Goal: Book appointment/travel/reservation

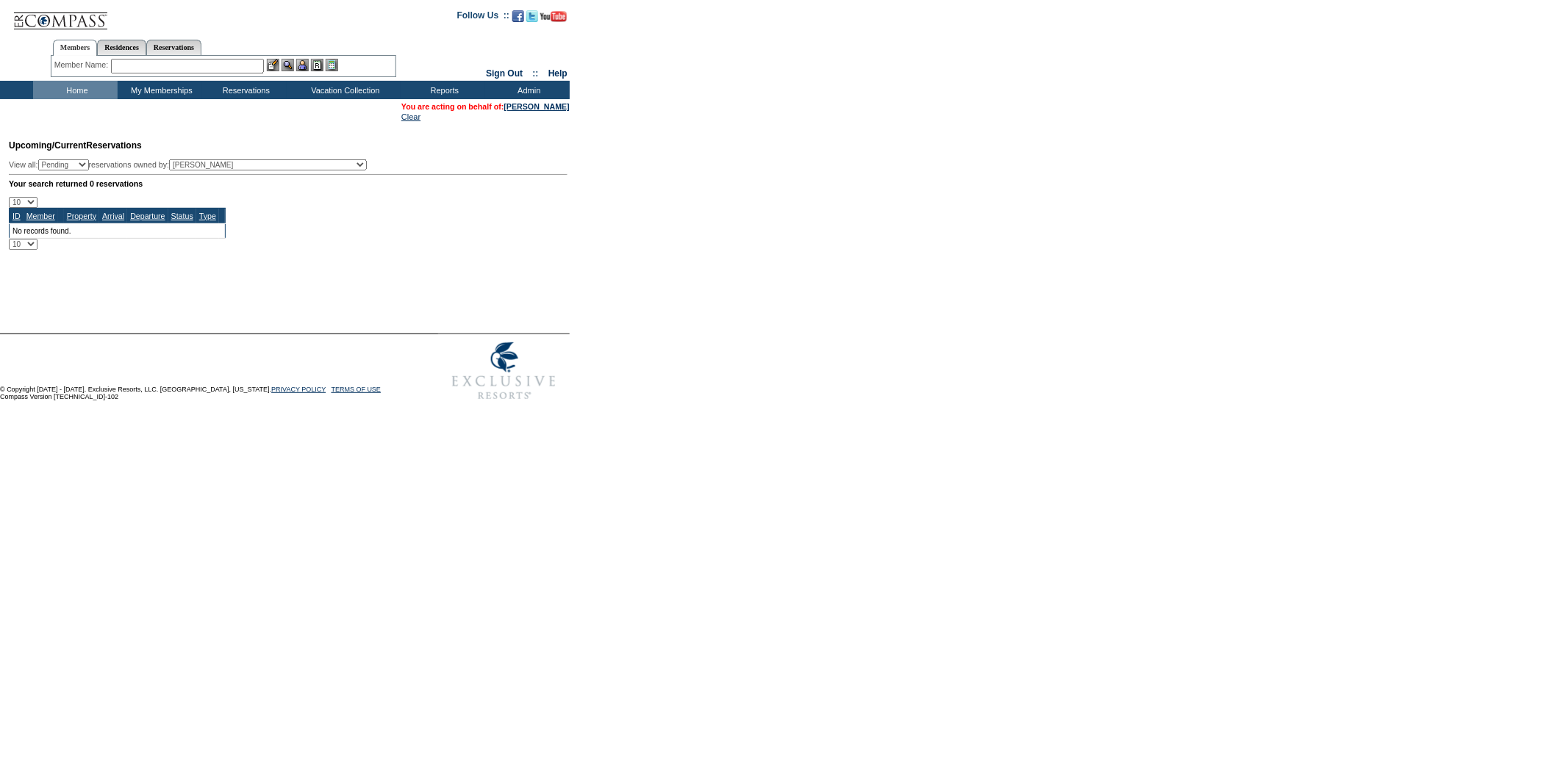
click at [89, 166] on select "Pending Confirmed Cancelled TempHold" at bounding box center [64, 165] width 51 height 11
select select "TempHold"
click at [44, 160] on select "Pending Confirmed Cancelled TempHold" at bounding box center [64, 165] width 51 height 11
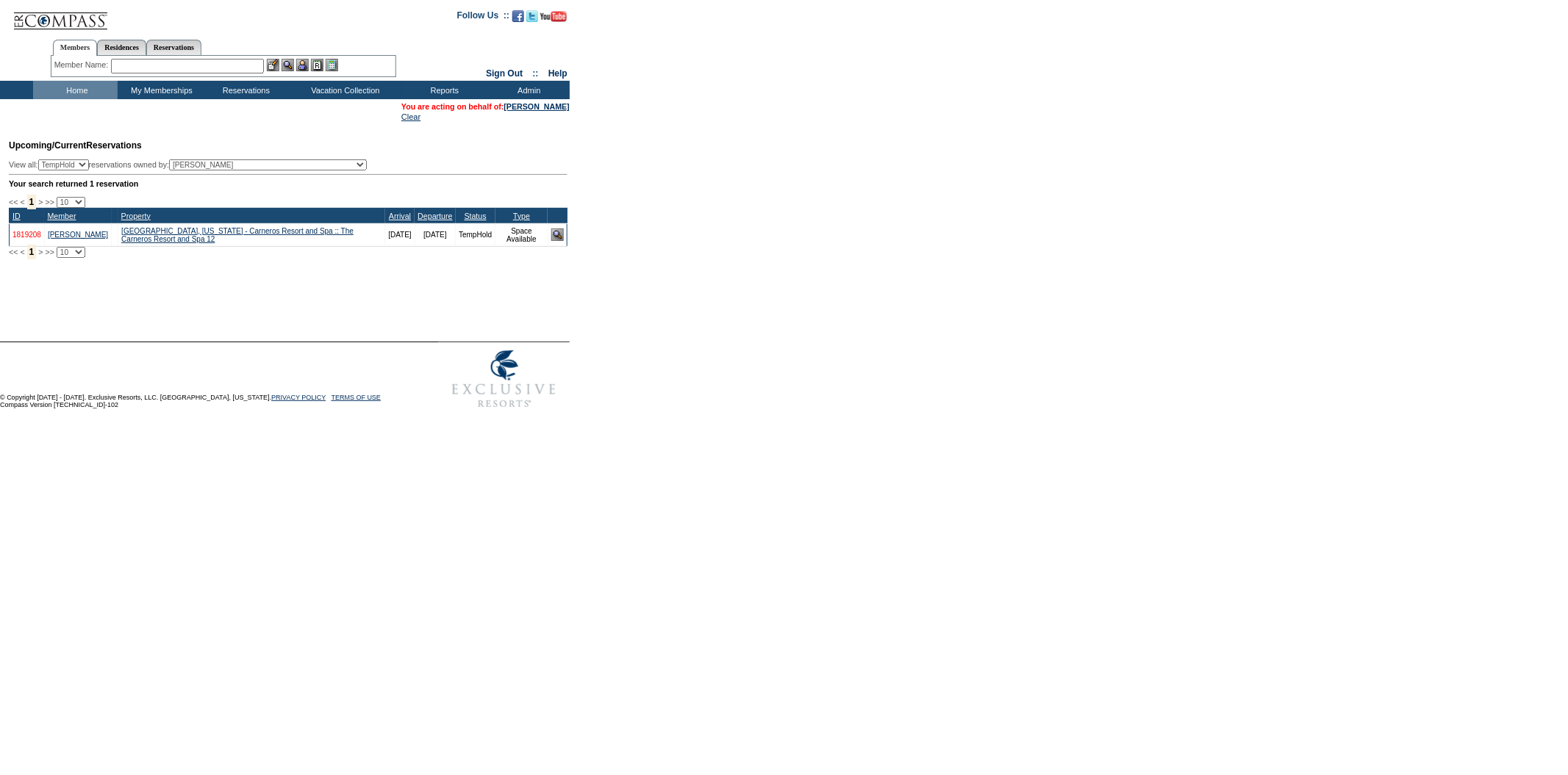
click at [26, 238] on link "1819208" at bounding box center [26, 234] width 28 height 8
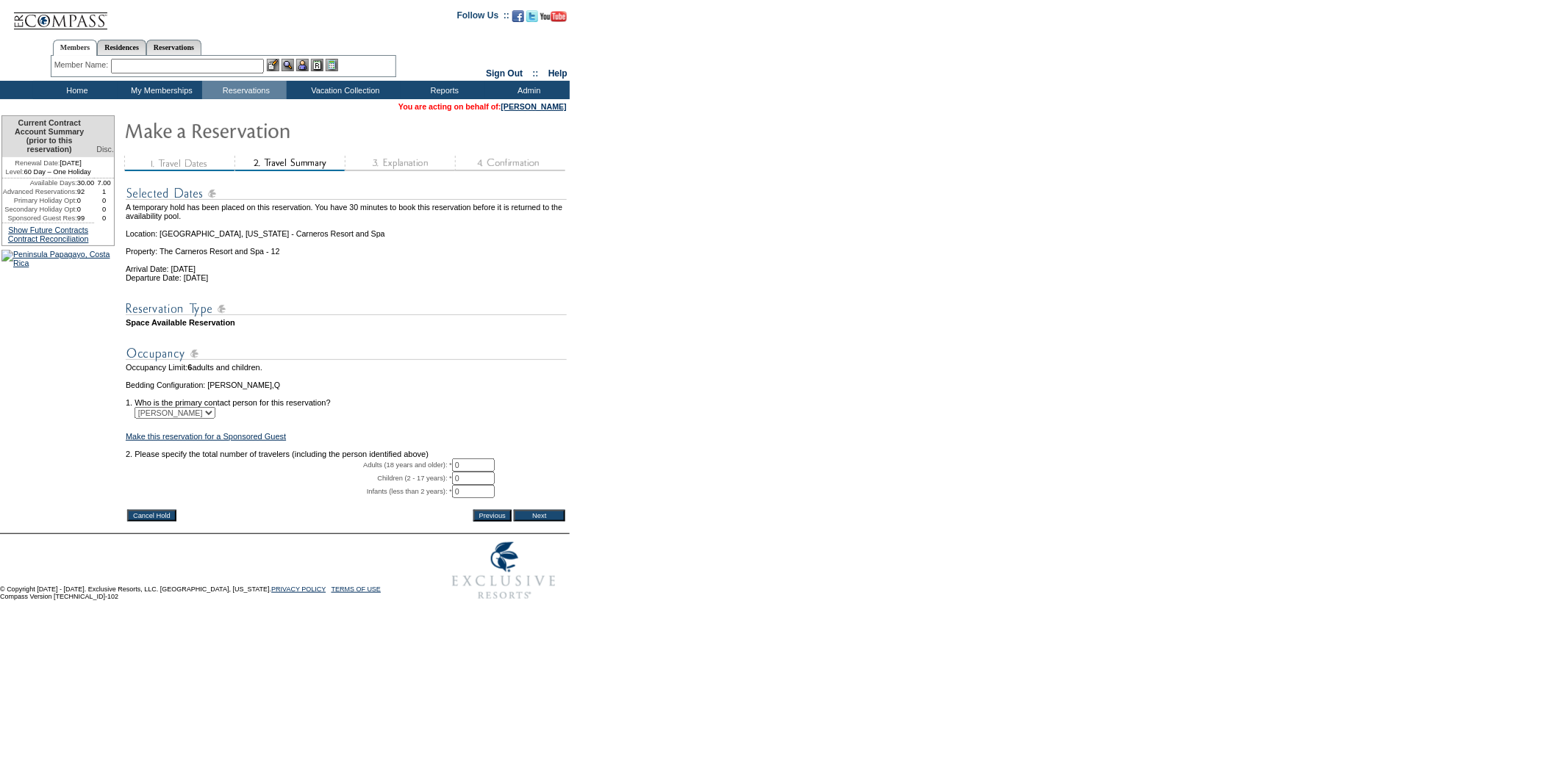
click at [472, 472] on input "0" at bounding box center [473, 464] width 42 height 13
type input "02"
click at [541, 522] on input "Next" at bounding box center [540, 516] width 51 height 12
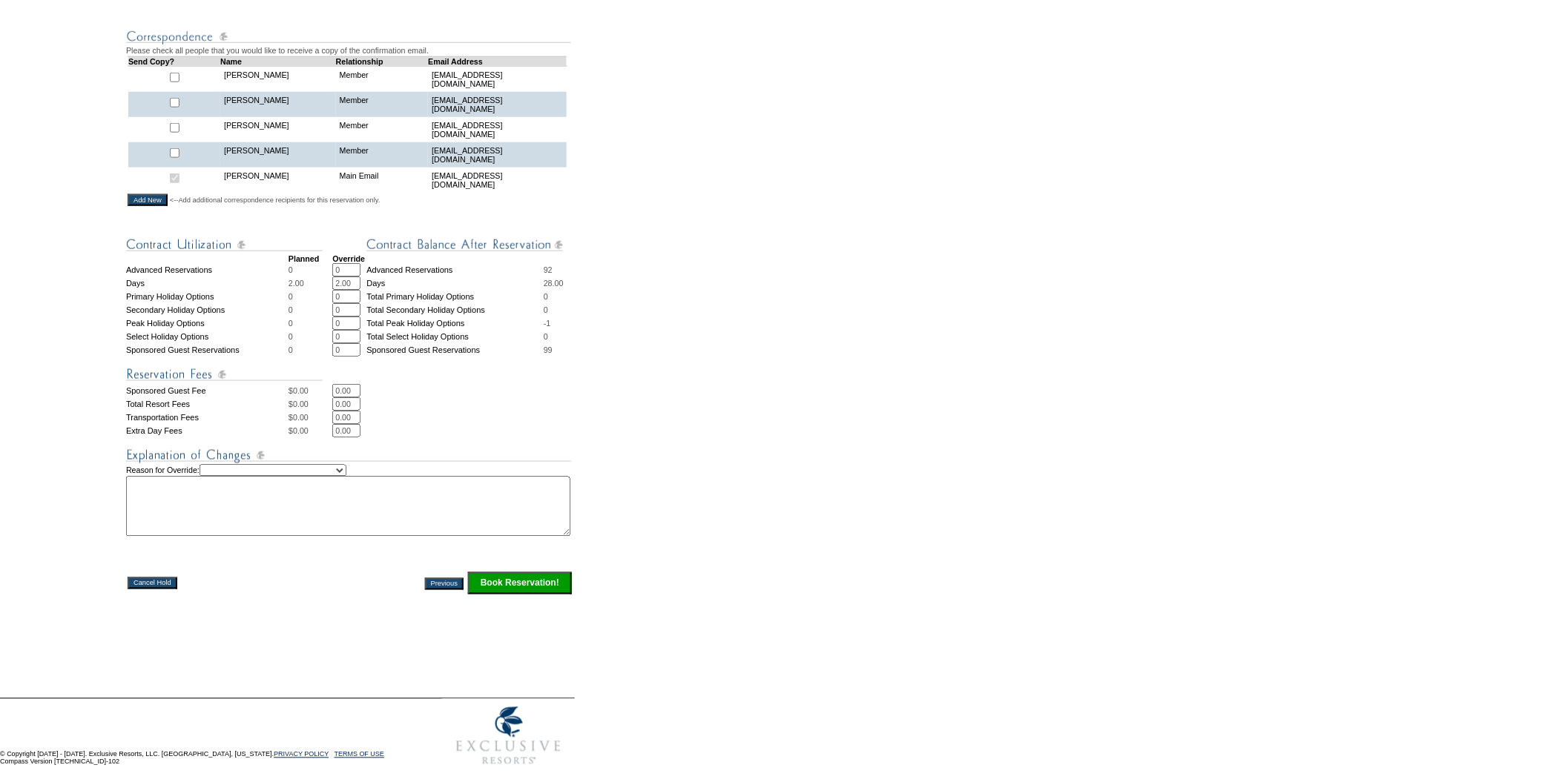
scroll to position [373, 0]
click at [516, 584] on input "Book Reservation!" at bounding box center [520, 583] width 104 height 22
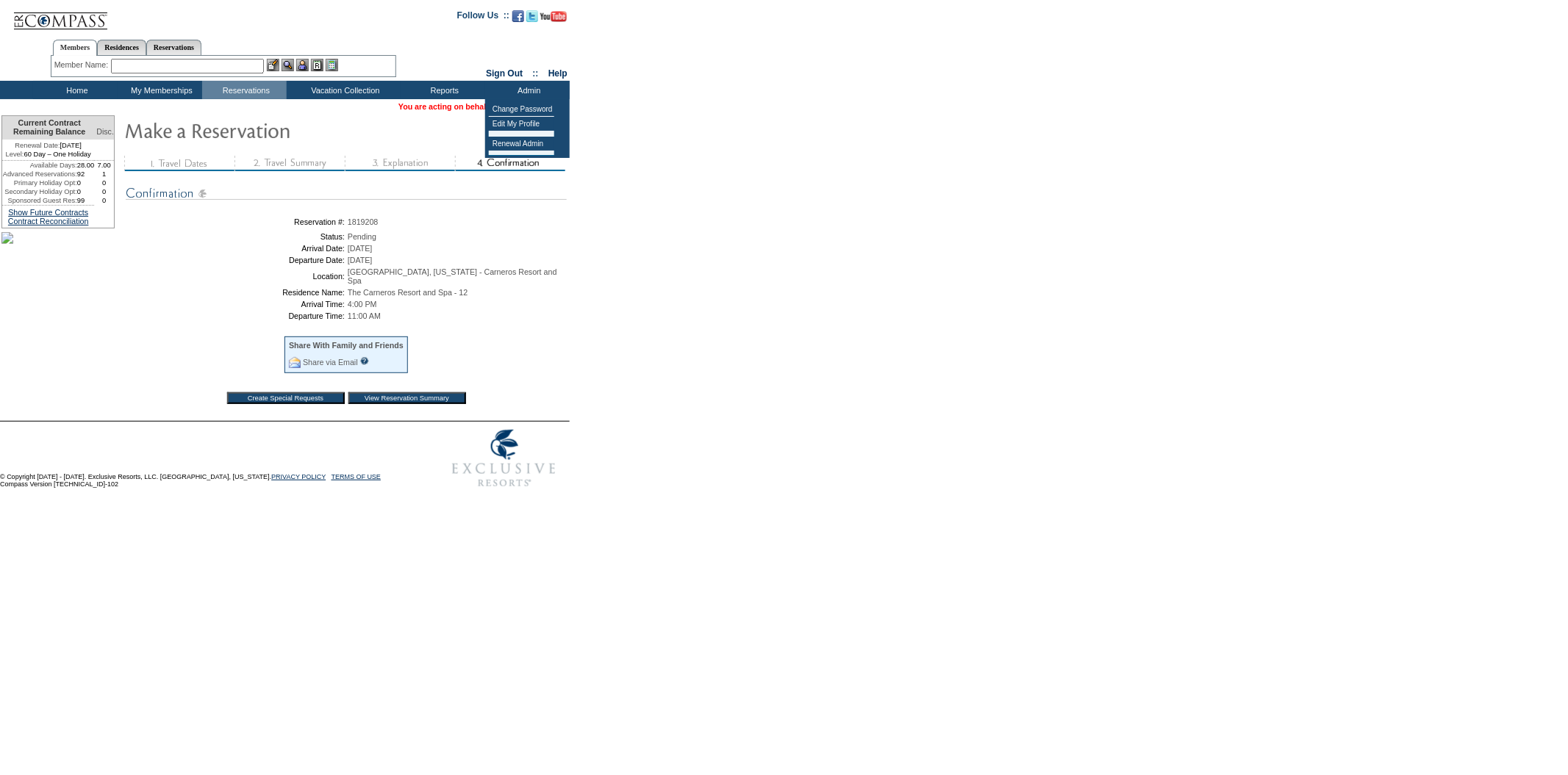
click at [614, 116] on form "Follow Us ::" at bounding box center [784, 247] width 1568 height 495
click at [544, 107] on link "[PERSON_NAME]" at bounding box center [534, 106] width 66 height 9
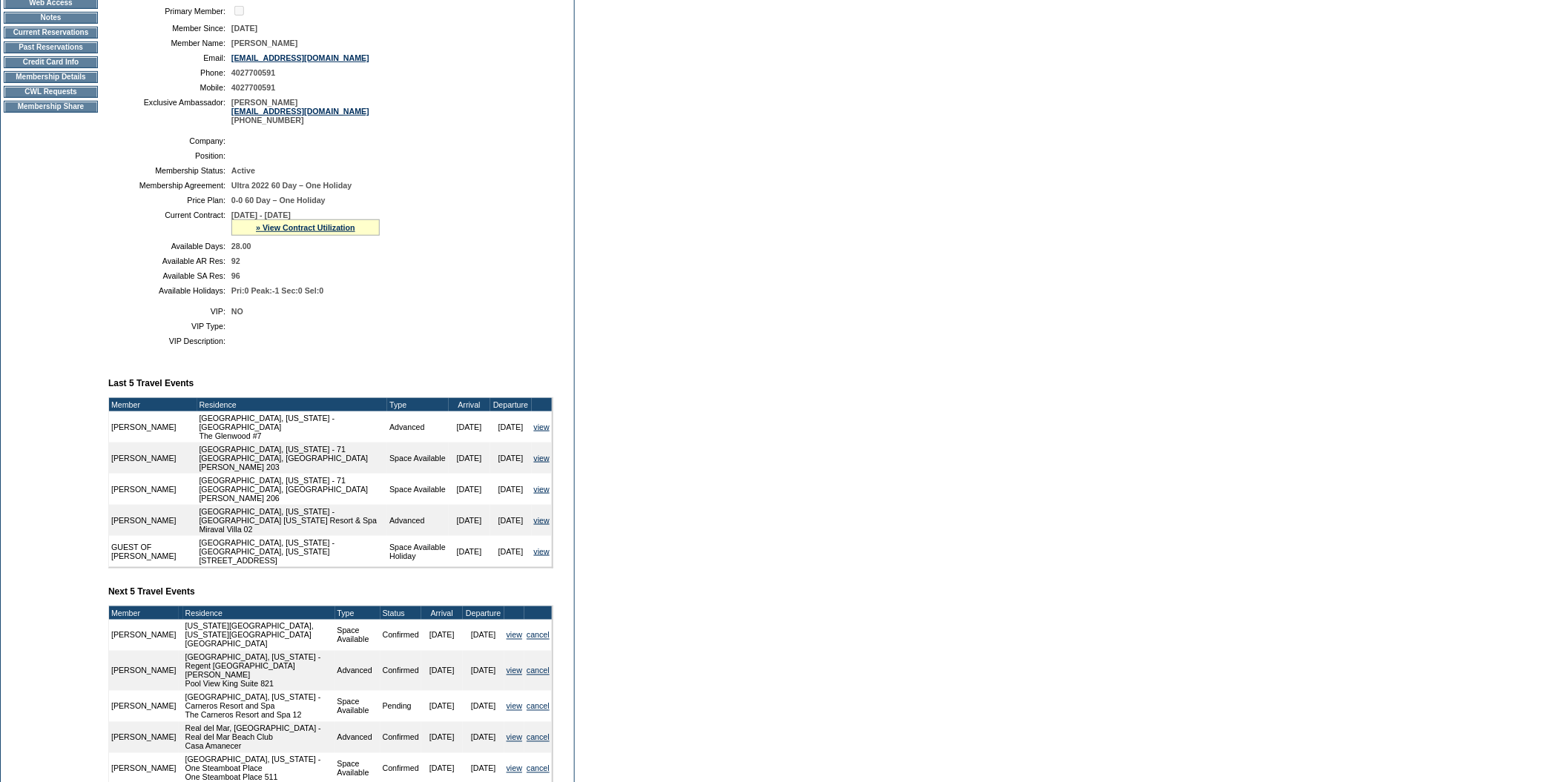
scroll to position [199, 0]
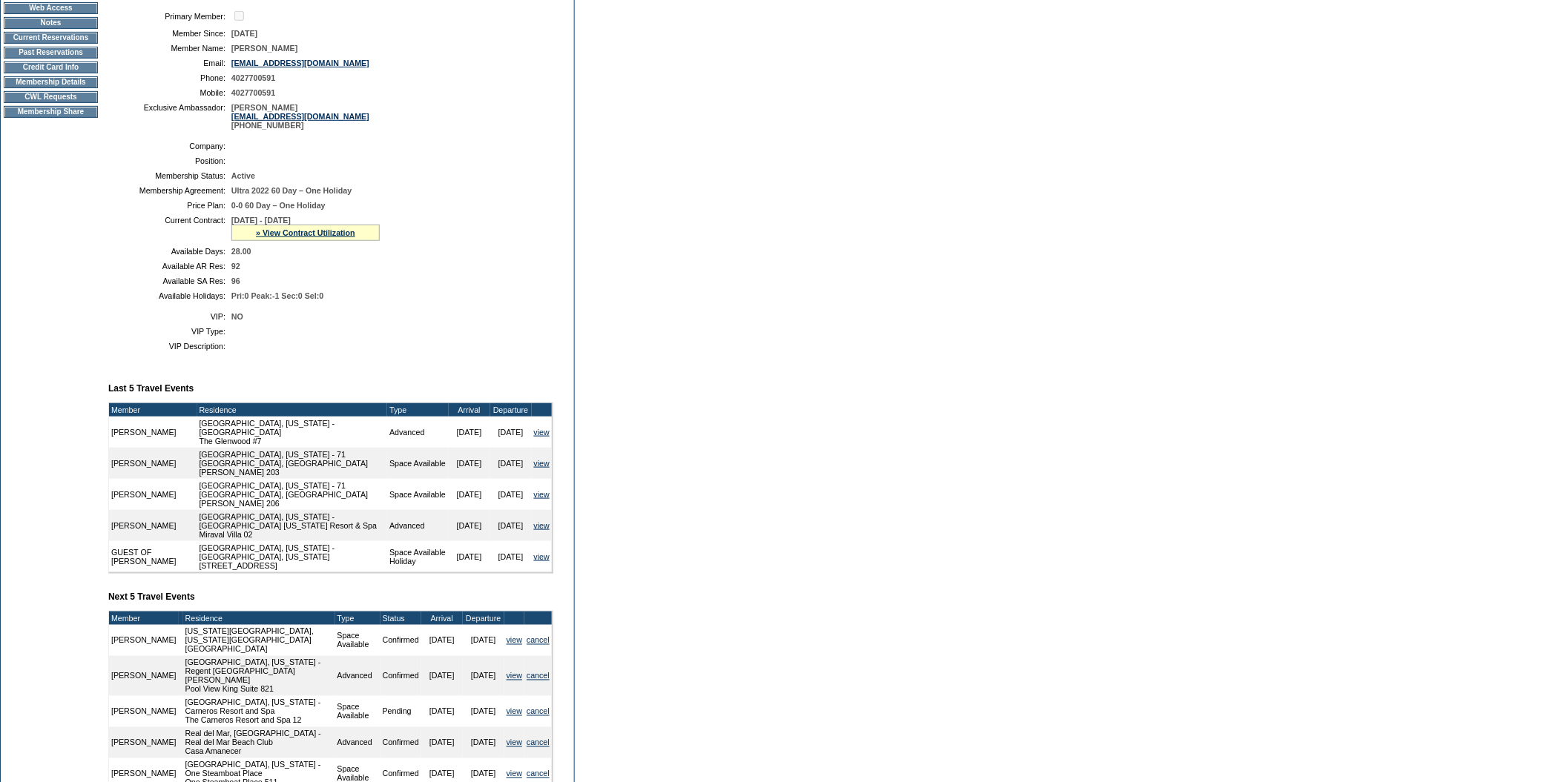
click at [72, 87] on td "Membership Details" at bounding box center [50, 82] width 94 height 12
